Goal: Transaction & Acquisition: Purchase product/service

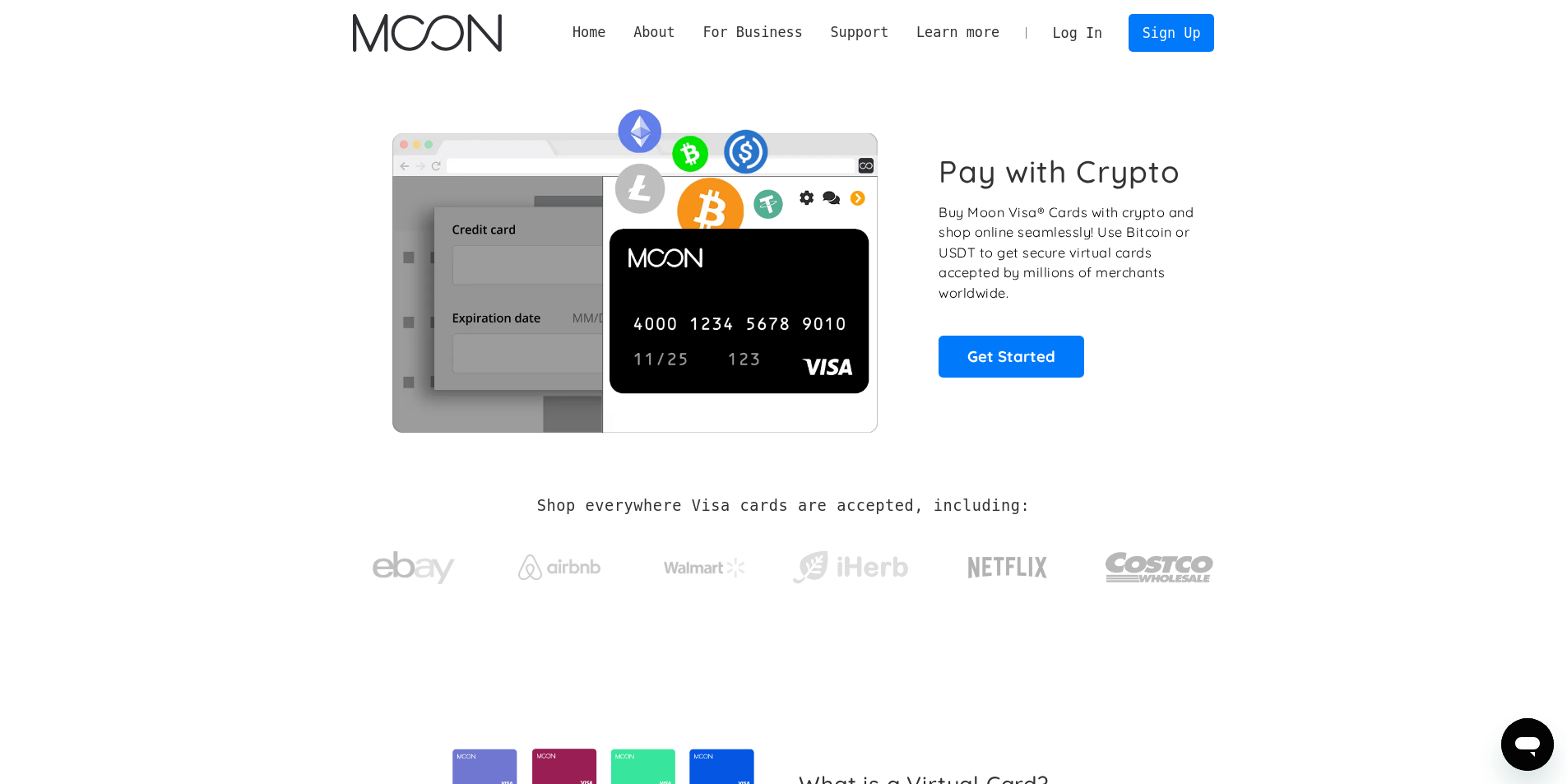
click at [1087, 23] on link "Log In" at bounding box center [1077, 33] width 77 height 36
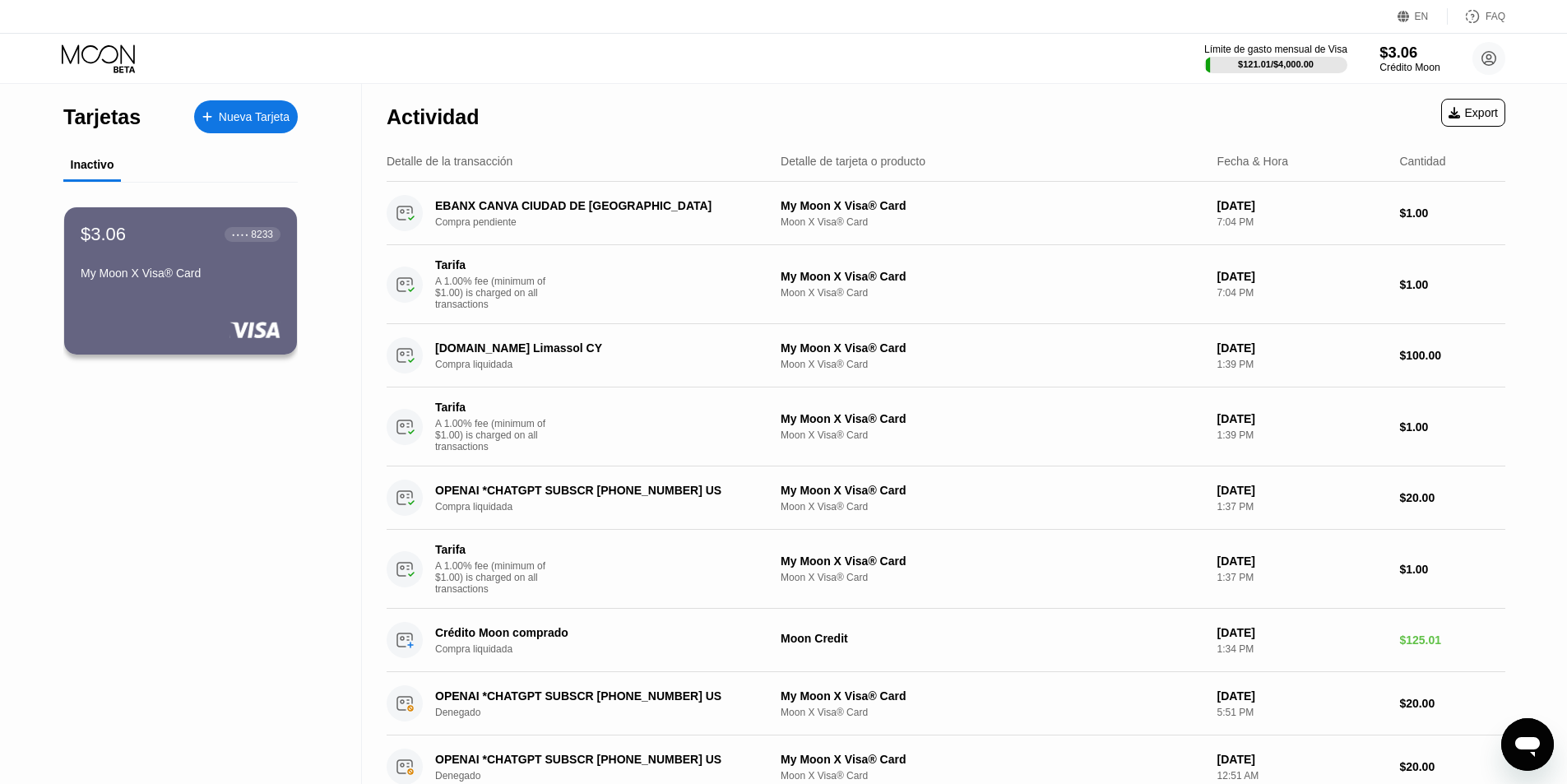
click at [1400, 55] on div "$3.06" at bounding box center [1410, 52] width 60 height 17
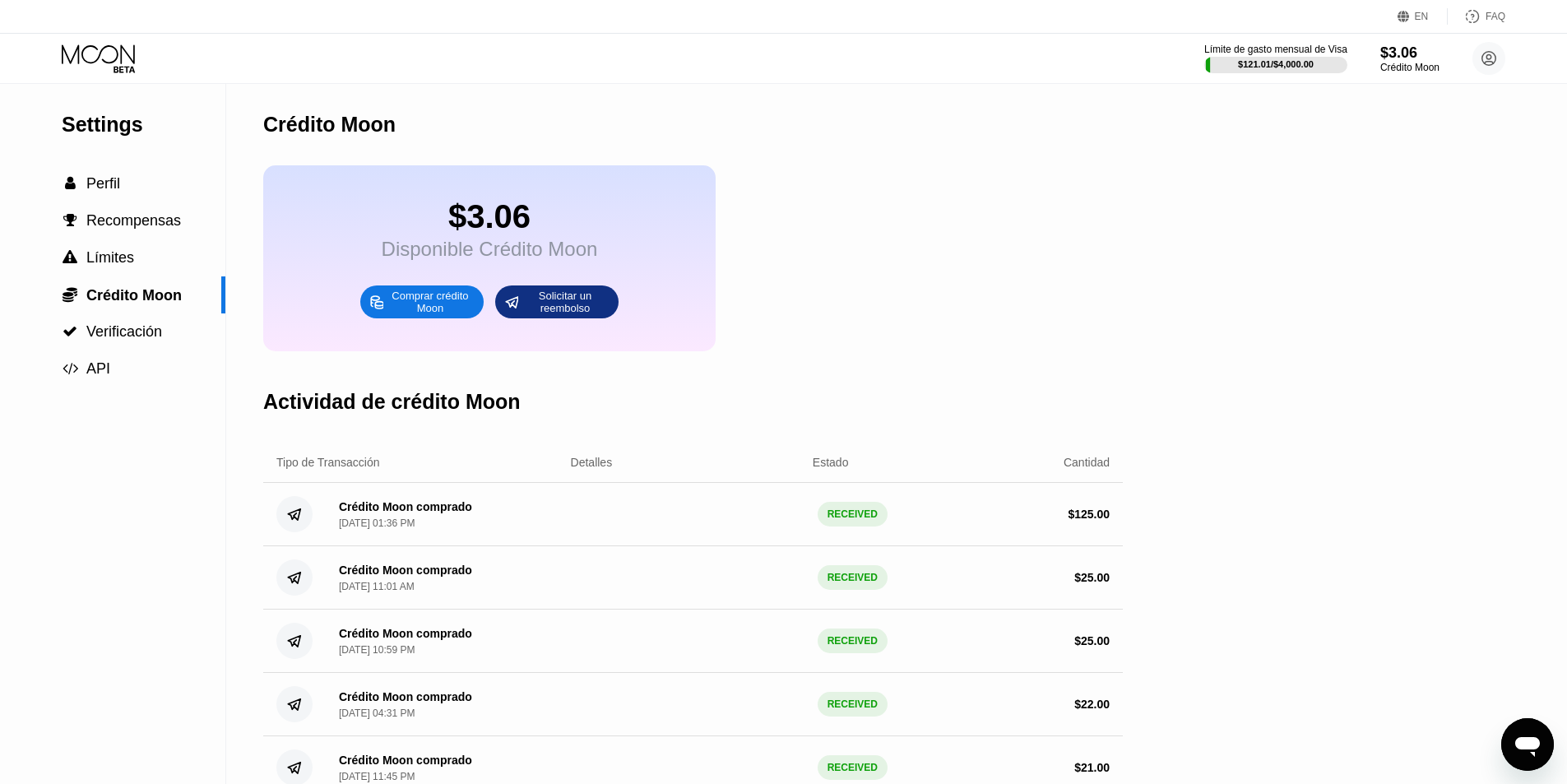
click at [463, 308] on div "Comprar crédito Moon" at bounding box center [429, 302] width 91 height 27
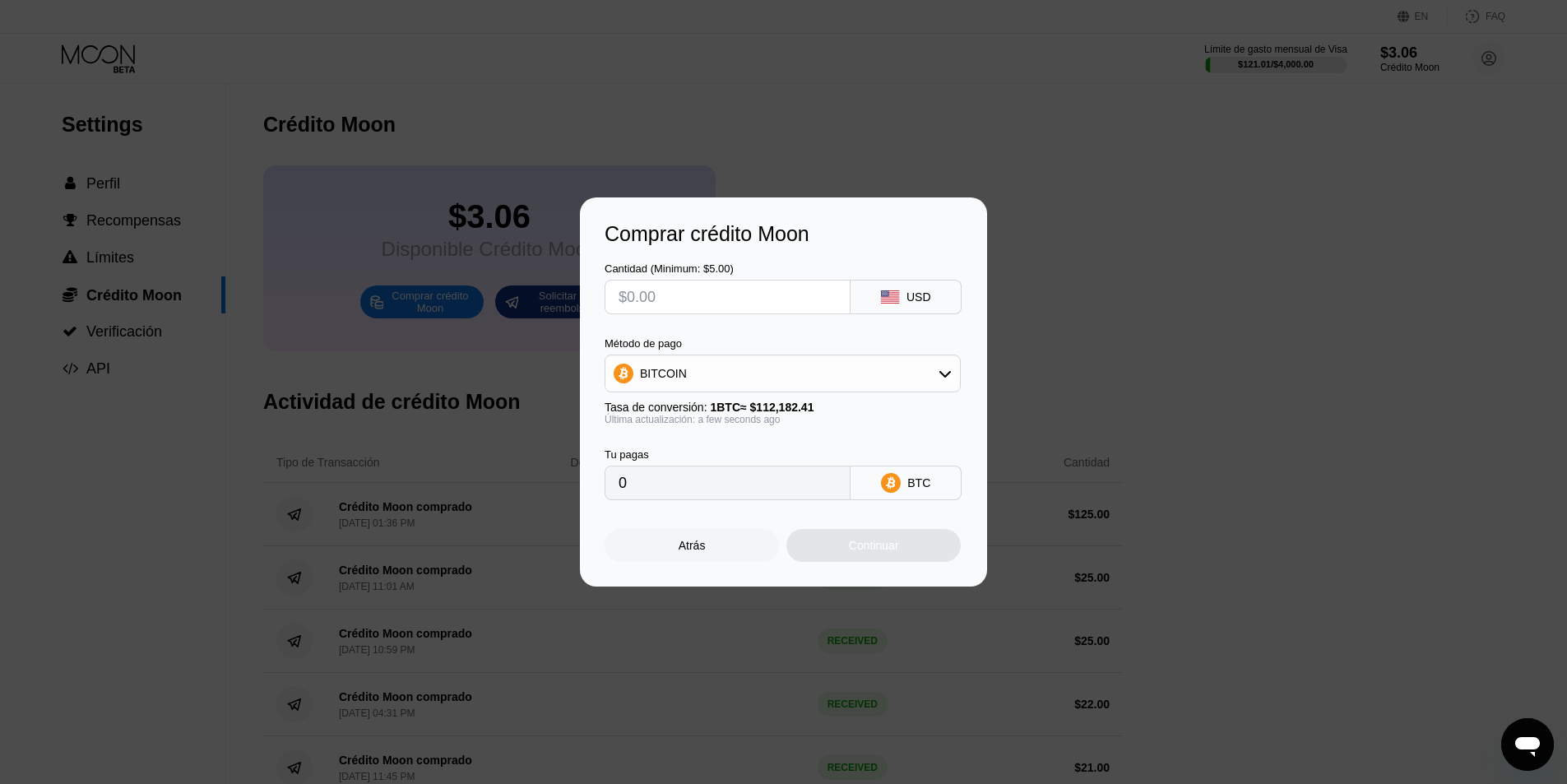
click at [913, 370] on div "BITCOIN" at bounding box center [784, 373] width 355 height 32
click at [835, 449] on div "USDT on TRON" at bounding box center [792, 455] width 310 height 13
type input "0.00"
click at [815, 299] on input "text" at bounding box center [727, 297] width 218 height 32
type input "$6"
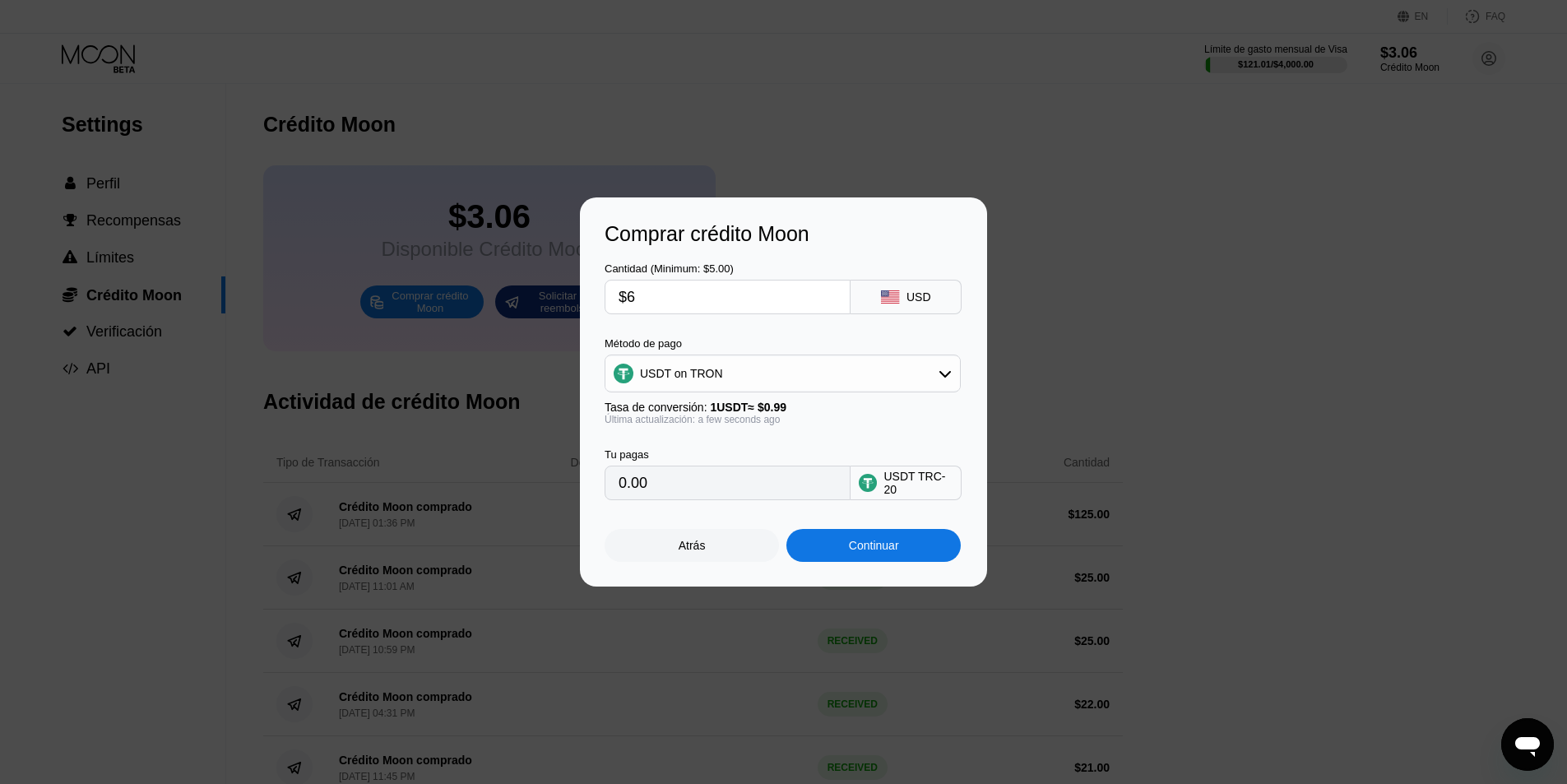
type input "6.06"
type input "$60"
type input "60.61"
type input "$60"
click at [825, 341] on div "Método de pago" at bounding box center [783, 342] width 356 height 12
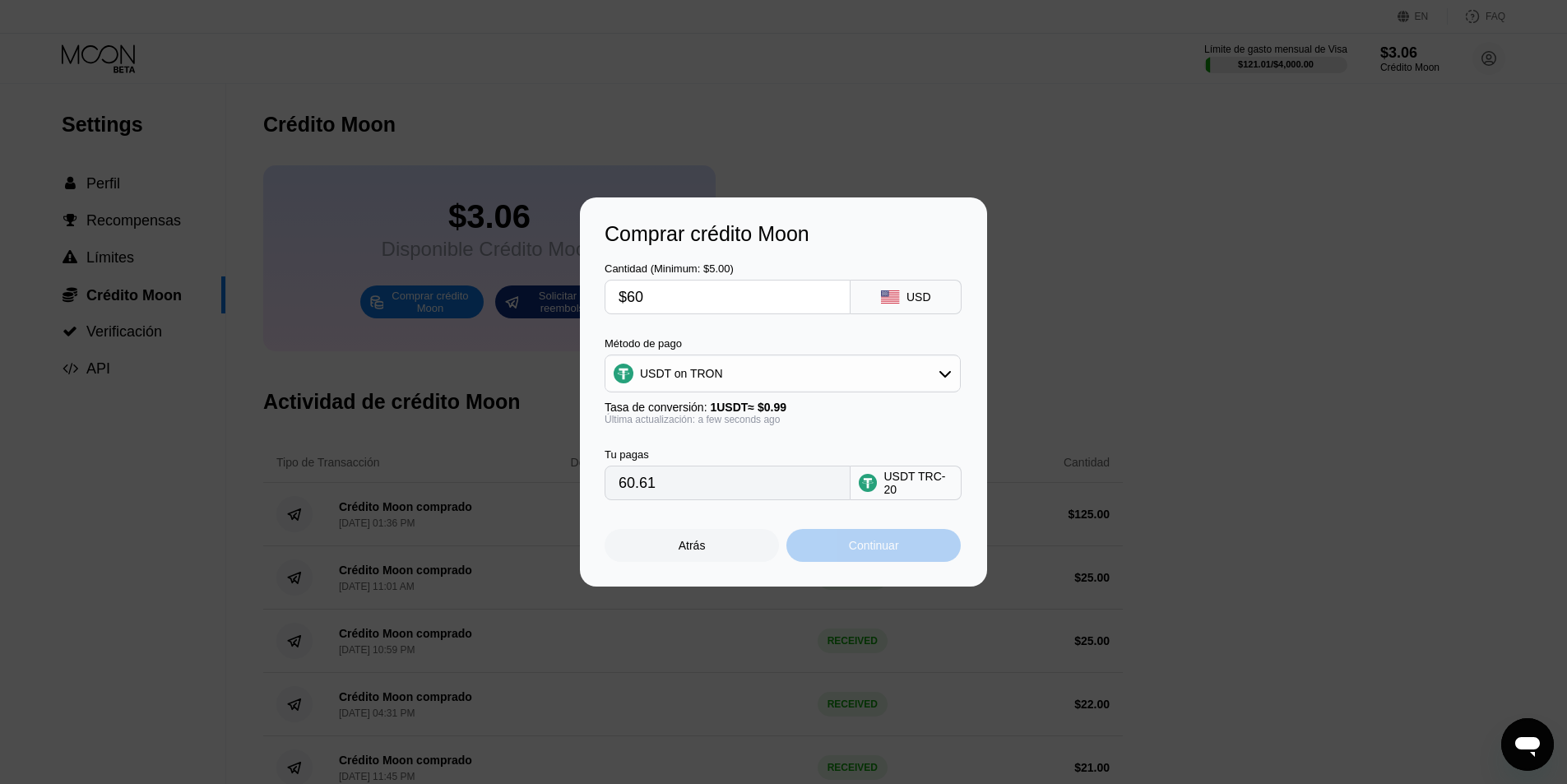
click at [873, 547] on div "Continuar" at bounding box center [874, 546] width 51 height 13
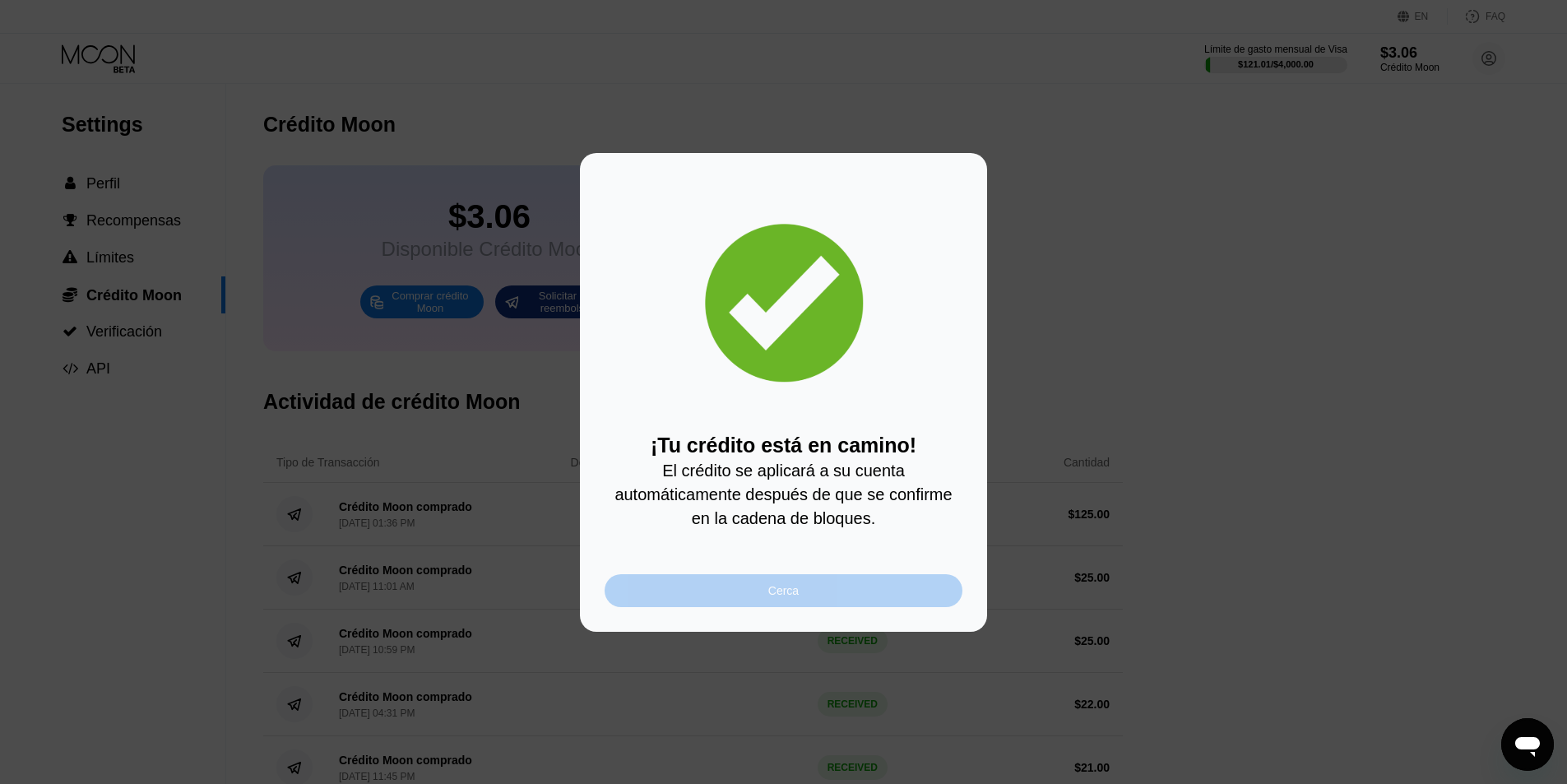
click at [835, 598] on div "Cerca" at bounding box center [784, 590] width 358 height 32
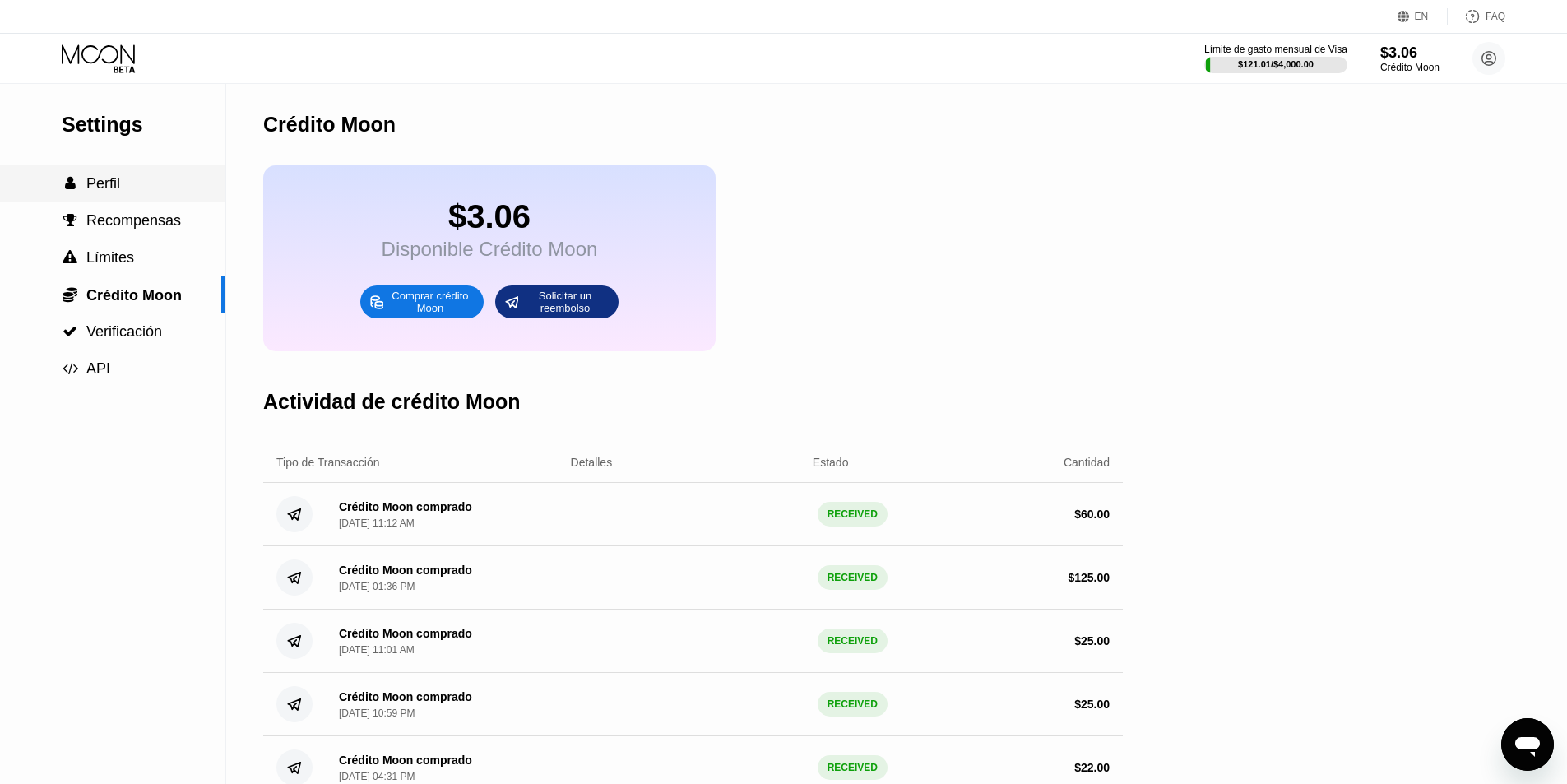
click at [128, 177] on div " Perfil" at bounding box center [113, 184] width 225 height 17
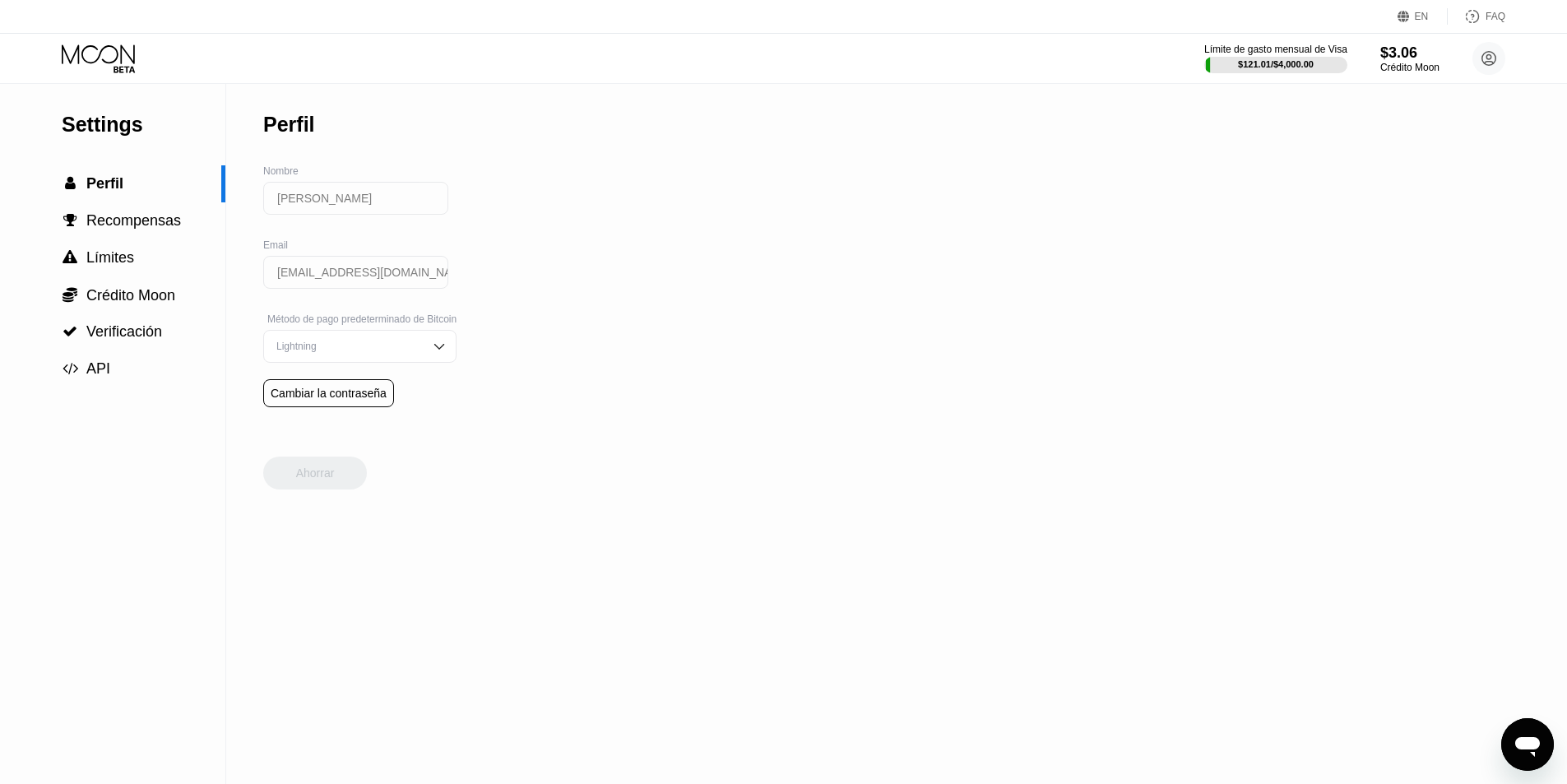
click at [146, 68] on div at bounding box center [113, 59] width 101 height 29
click at [131, 63] on icon at bounding box center [100, 59] width 76 height 29
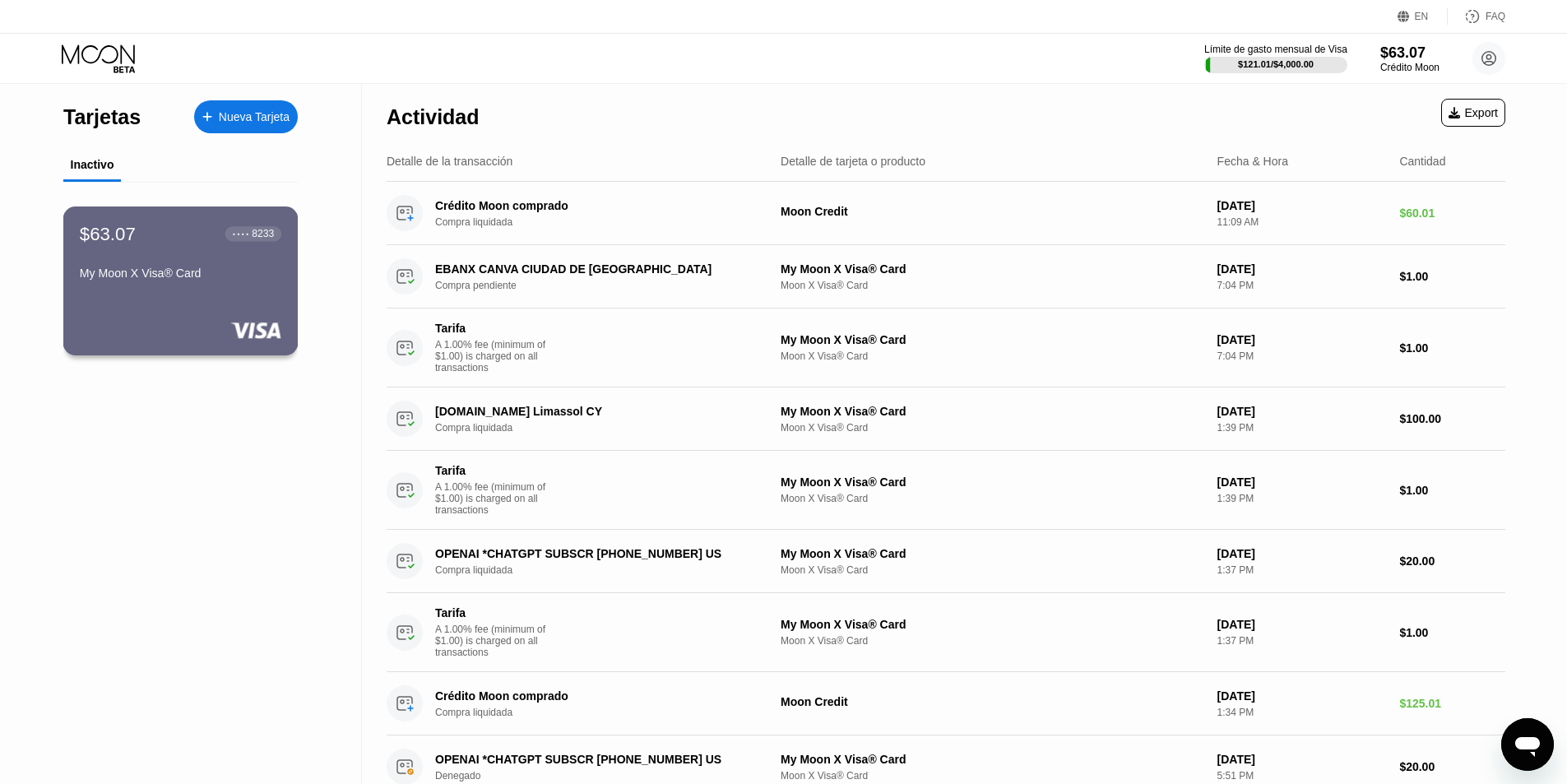
click at [165, 286] on div "My Moon X Visa® Card" at bounding box center [180, 276] width 201 height 20
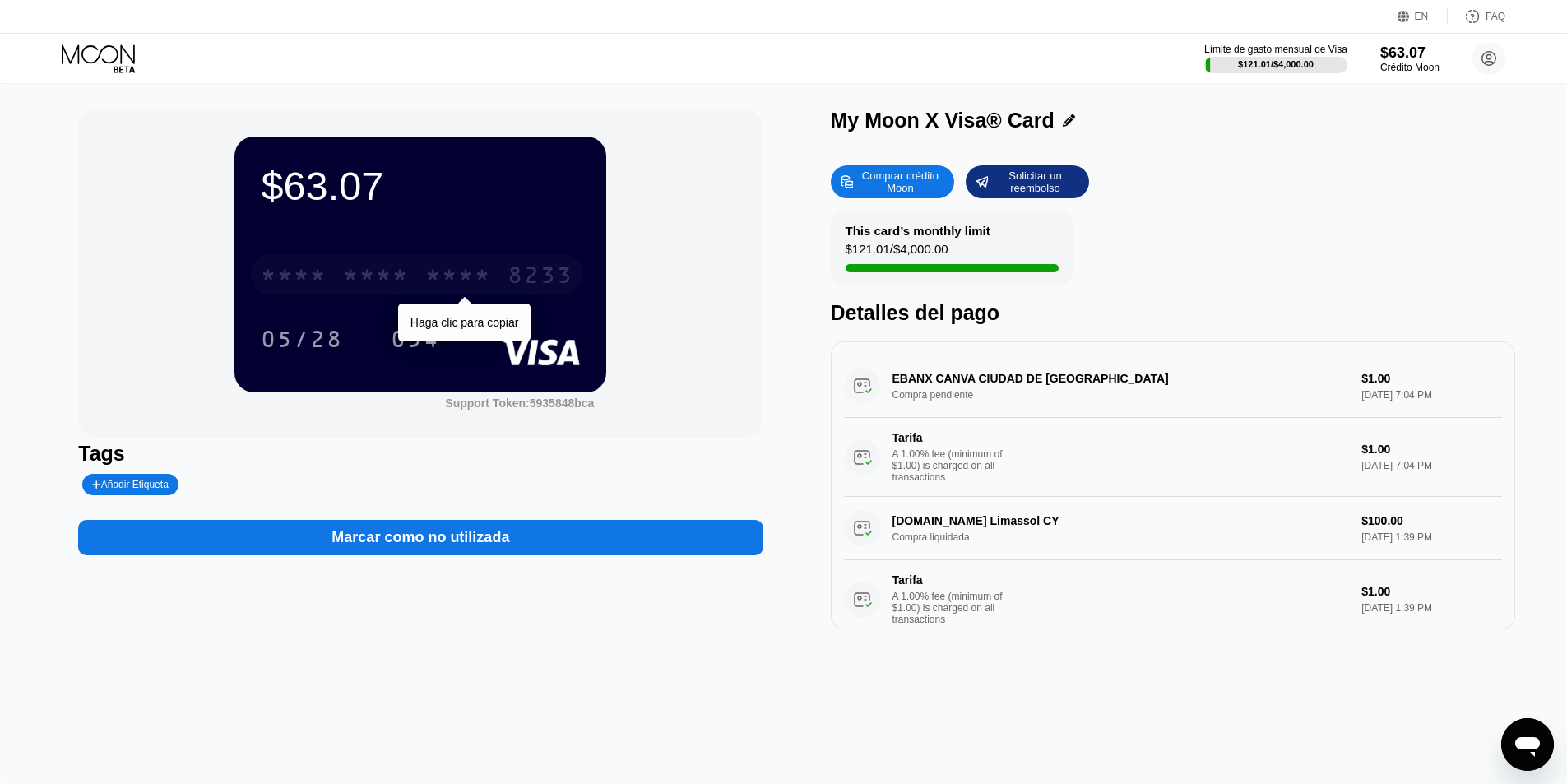
click at [472, 270] on div "* * * *" at bounding box center [458, 278] width 66 height 27
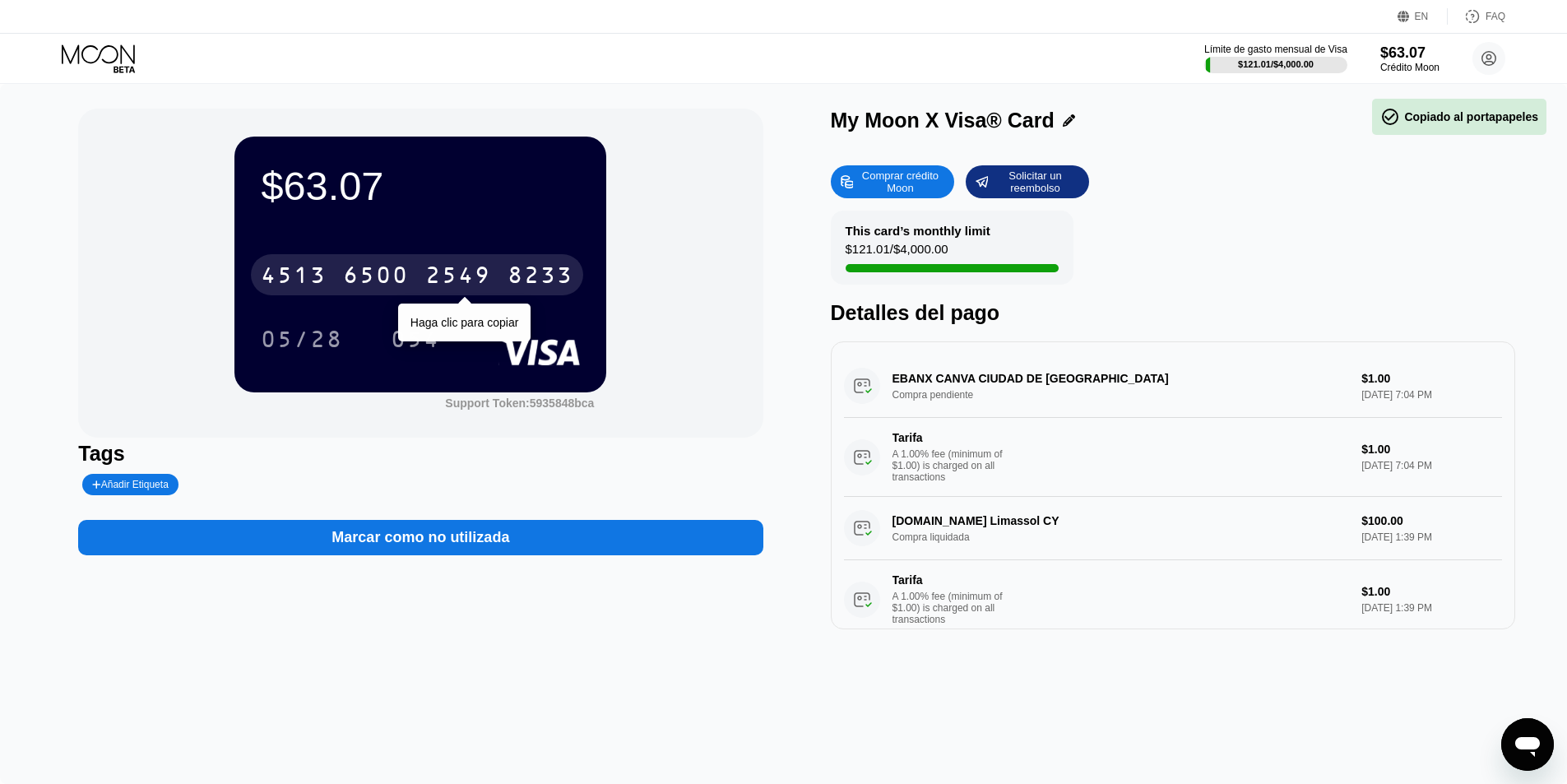
click at [450, 259] on div "[CREDIT_CARD_NUMBER]" at bounding box center [417, 274] width 332 height 41
click at [475, 278] on div "* * * *" at bounding box center [458, 278] width 66 height 27
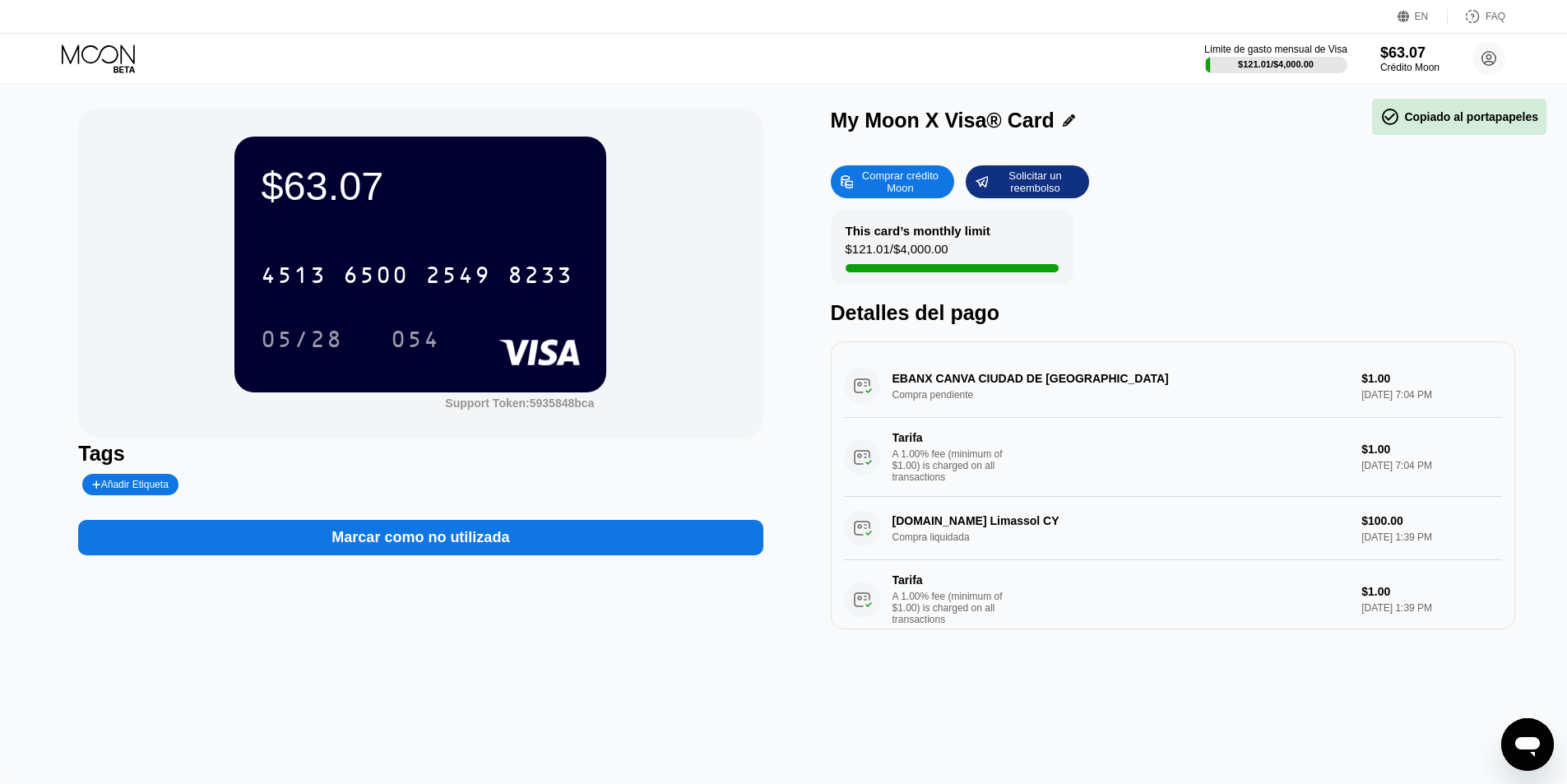
click at [510, 271] on div "8233" at bounding box center [540, 278] width 66 height 27
